Goal: Find specific page/section: Find specific page/section

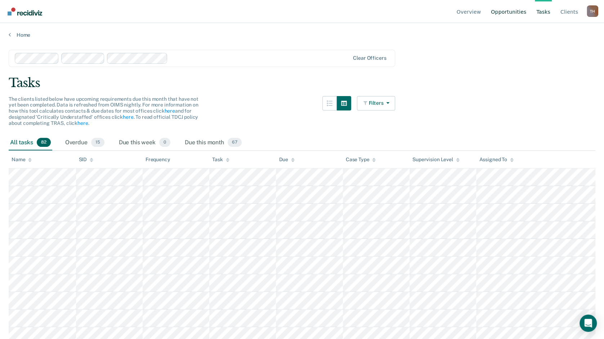
click at [502, 15] on link "Opportunities" at bounding box center [508, 11] width 38 height 23
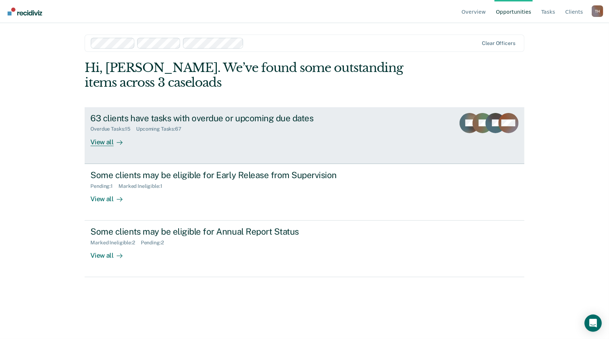
click at [203, 153] on link "63 clients have tasks with overdue or upcoming due dates Overdue Tasks : 15 Upc…" at bounding box center [304, 135] width 439 height 57
